Goal: Contribute content: Add original content to the website for others to see

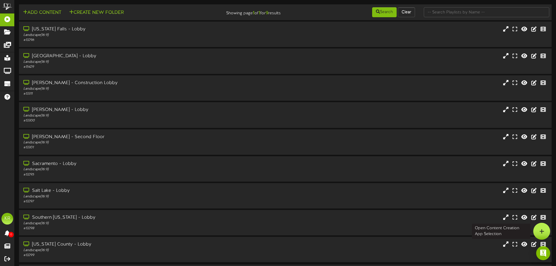
click at [543, 231] on icon at bounding box center [542, 231] width 5 height 5
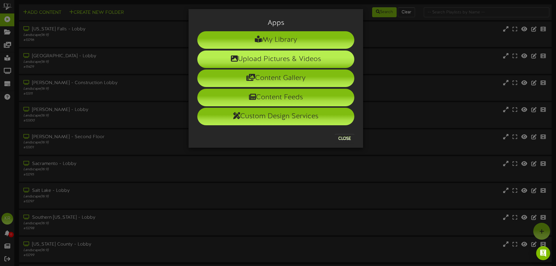
click at [274, 58] on li "Upload Pictures & Videos" at bounding box center [275, 60] width 157 height 18
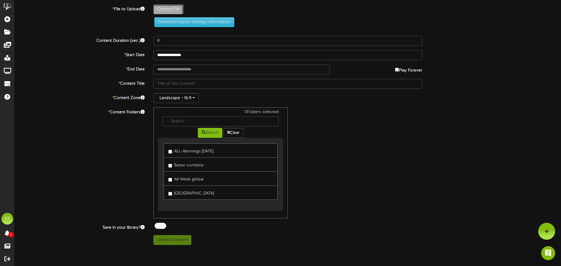
type input "**********"
type input "INSTALLS10-10"
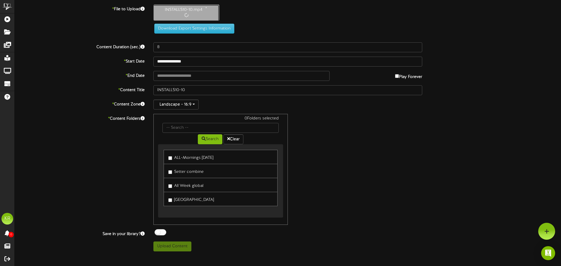
type input "10"
click at [171, 75] on input "text" at bounding box center [241, 75] width 176 height 10
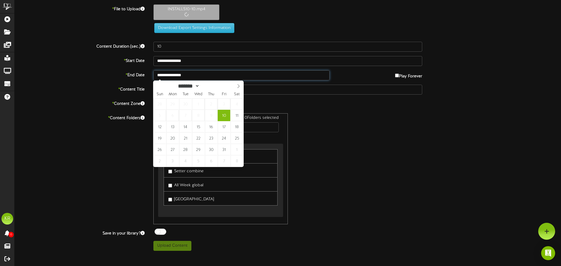
type input "**********"
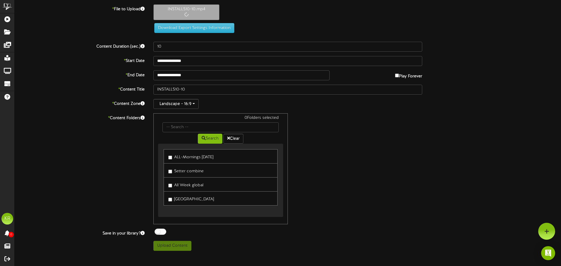
click at [167, 159] on link "ALL-Mornings [DATE]" at bounding box center [220, 156] width 114 height 14
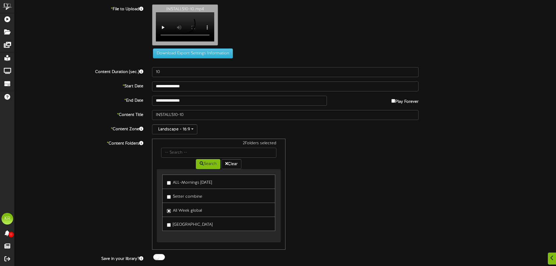
scroll to position [18, 0]
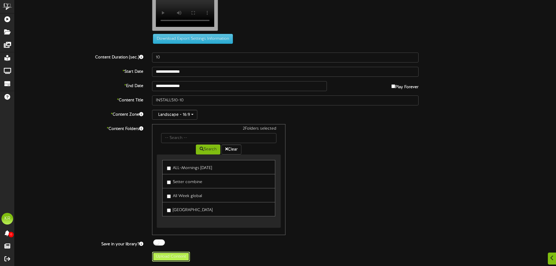
click at [165, 257] on button "Upload Content" at bounding box center [171, 257] width 38 height 10
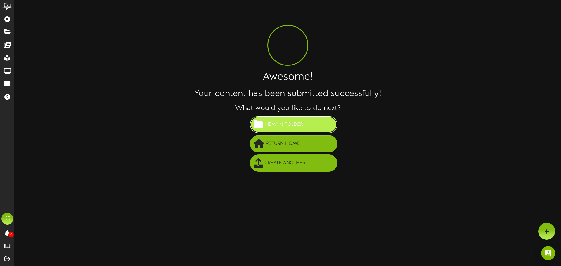
click at [296, 128] on span "View in Folder" at bounding box center [283, 125] width 41 height 10
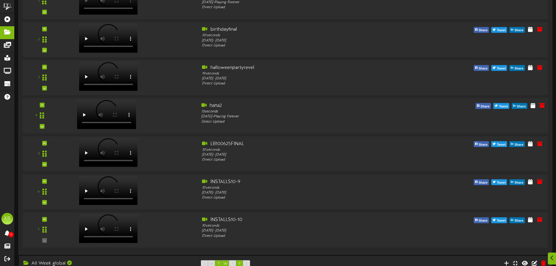
scroll to position [117, 0]
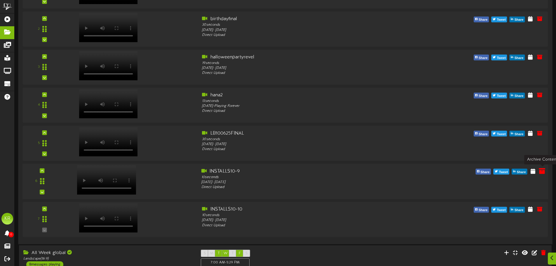
click at [543, 174] on icon at bounding box center [542, 171] width 6 height 6
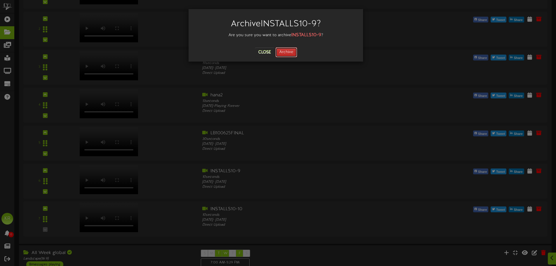
click at [286, 50] on button "Archive" at bounding box center [287, 52] width 22 height 10
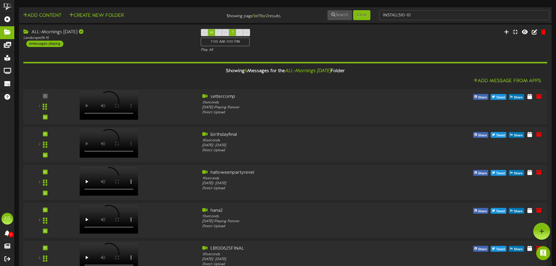
scroll to position [0, 0]
